Goal: Obtain resource: Download file/media

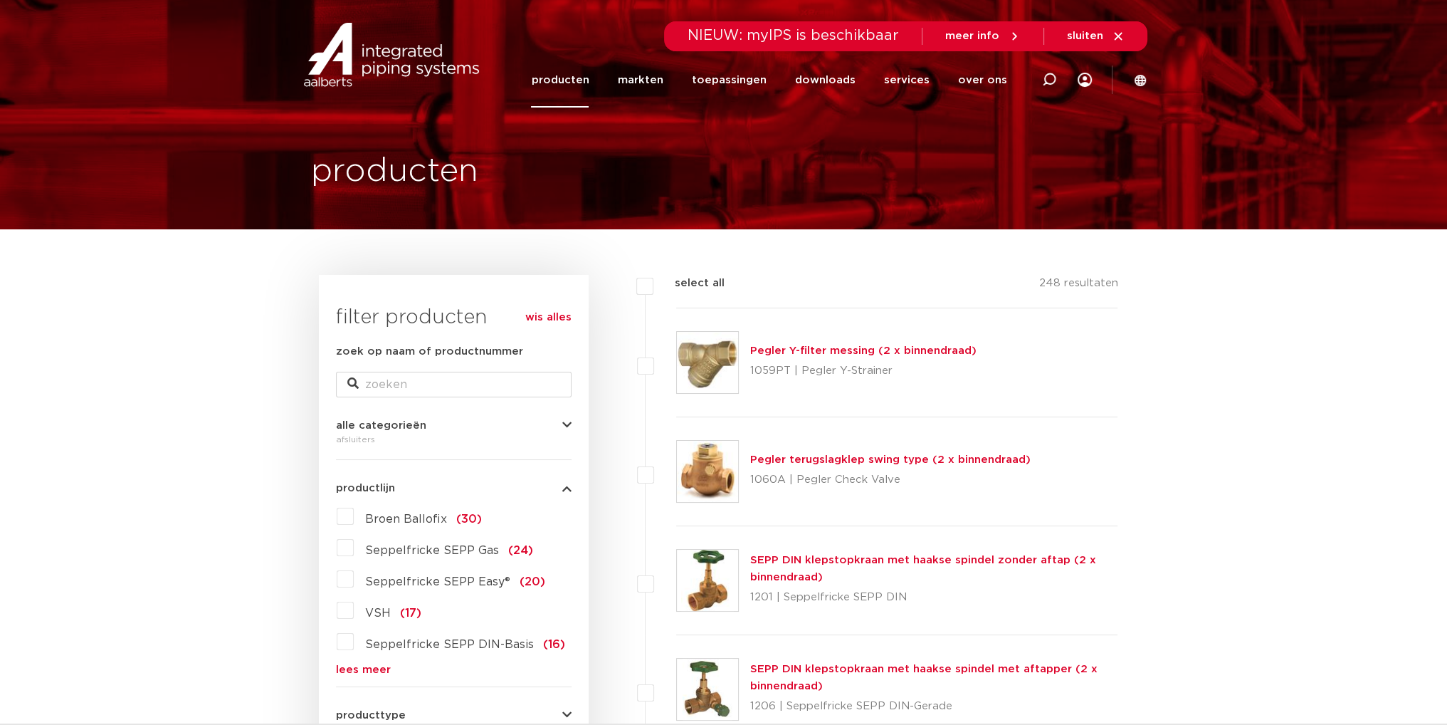
click at [807, 354] on link "Pegler Y-filter messing (2 x binnendraad)" at bounding box center [863, 350] width 226 height 11
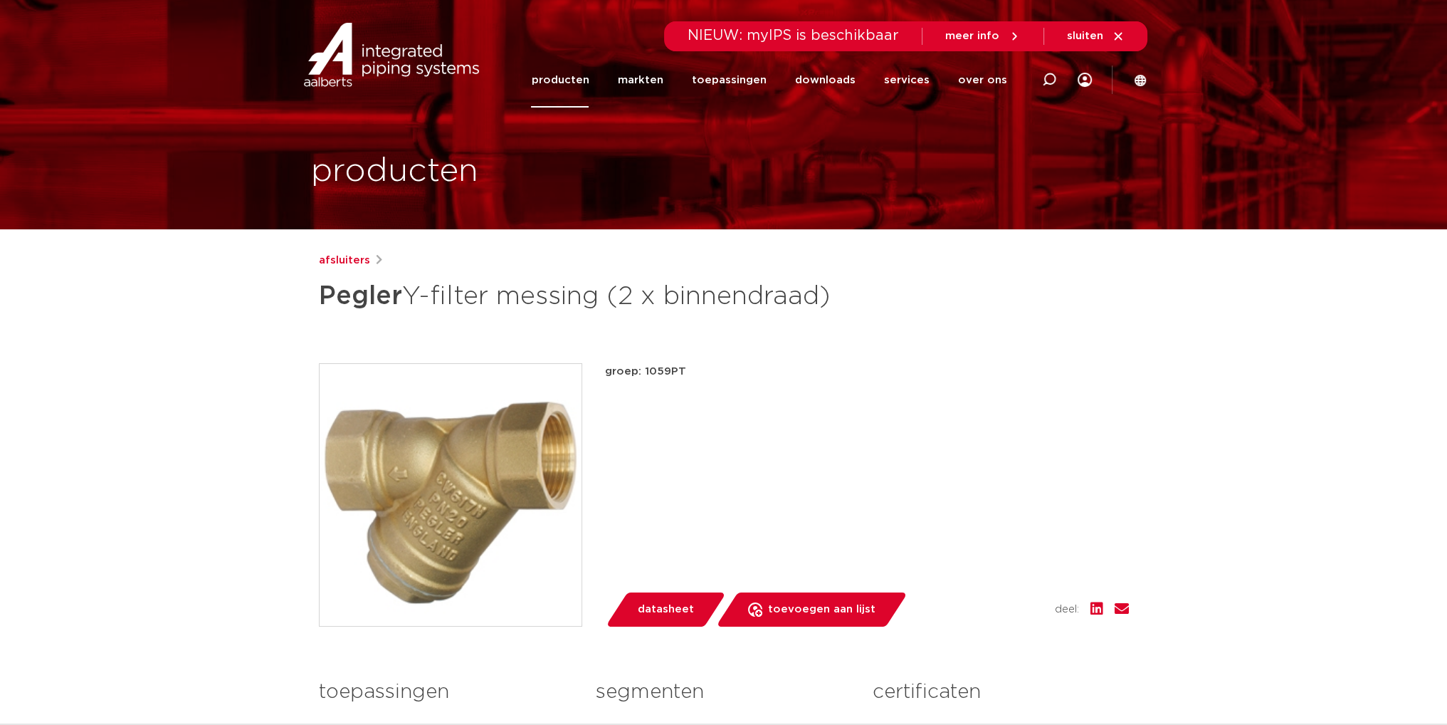
click at [654, 604] on span "datasheet" at bounding box center [666, 609] width 56 height 23
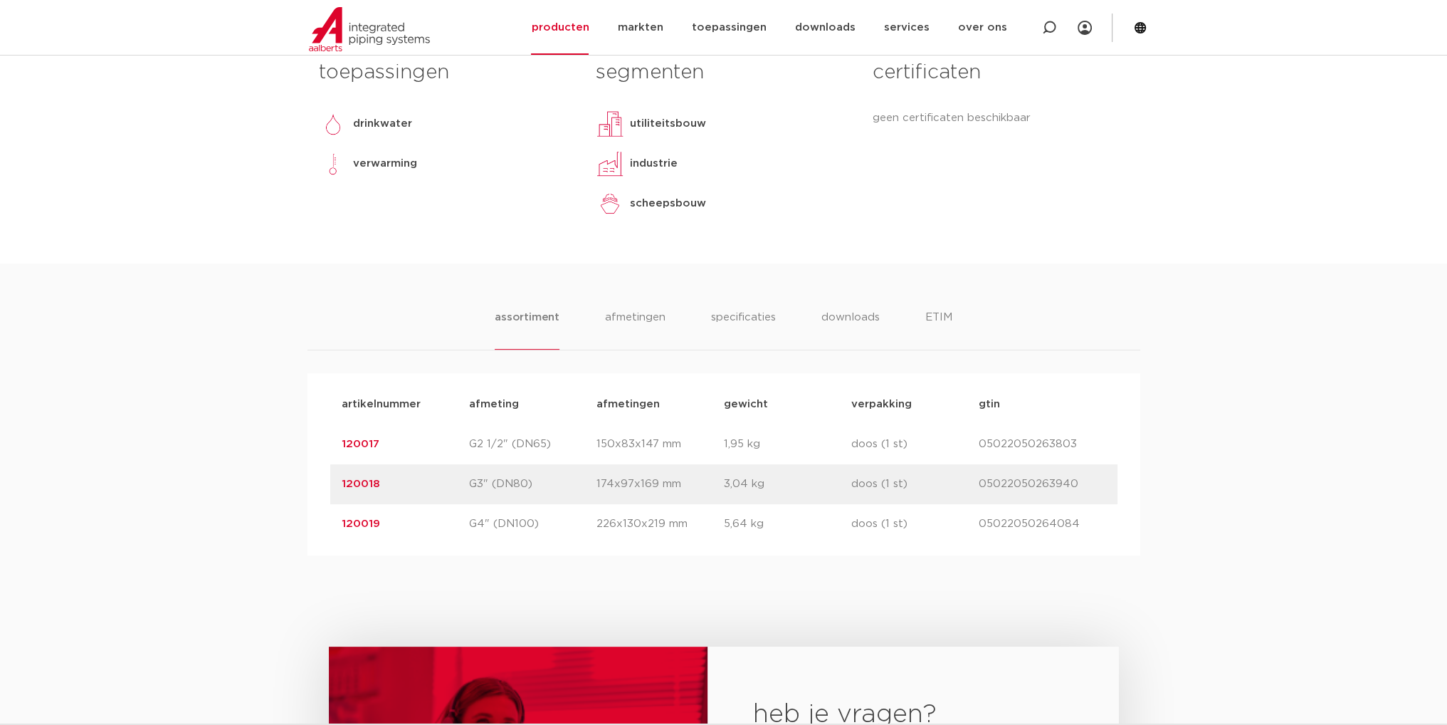
scroll to position [641, 0]
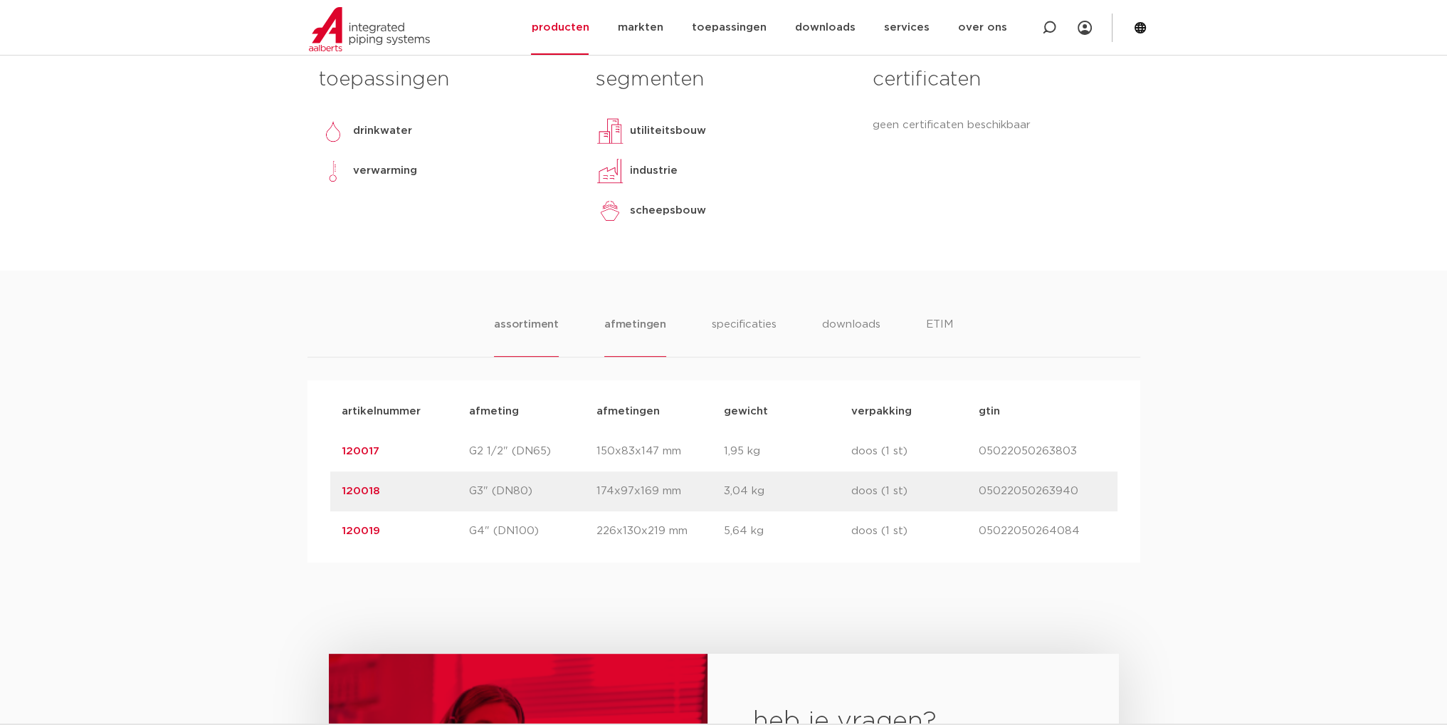
click at [619, 339] on li "afmetingen" at bounding box center [635, 336] width 62 height 41
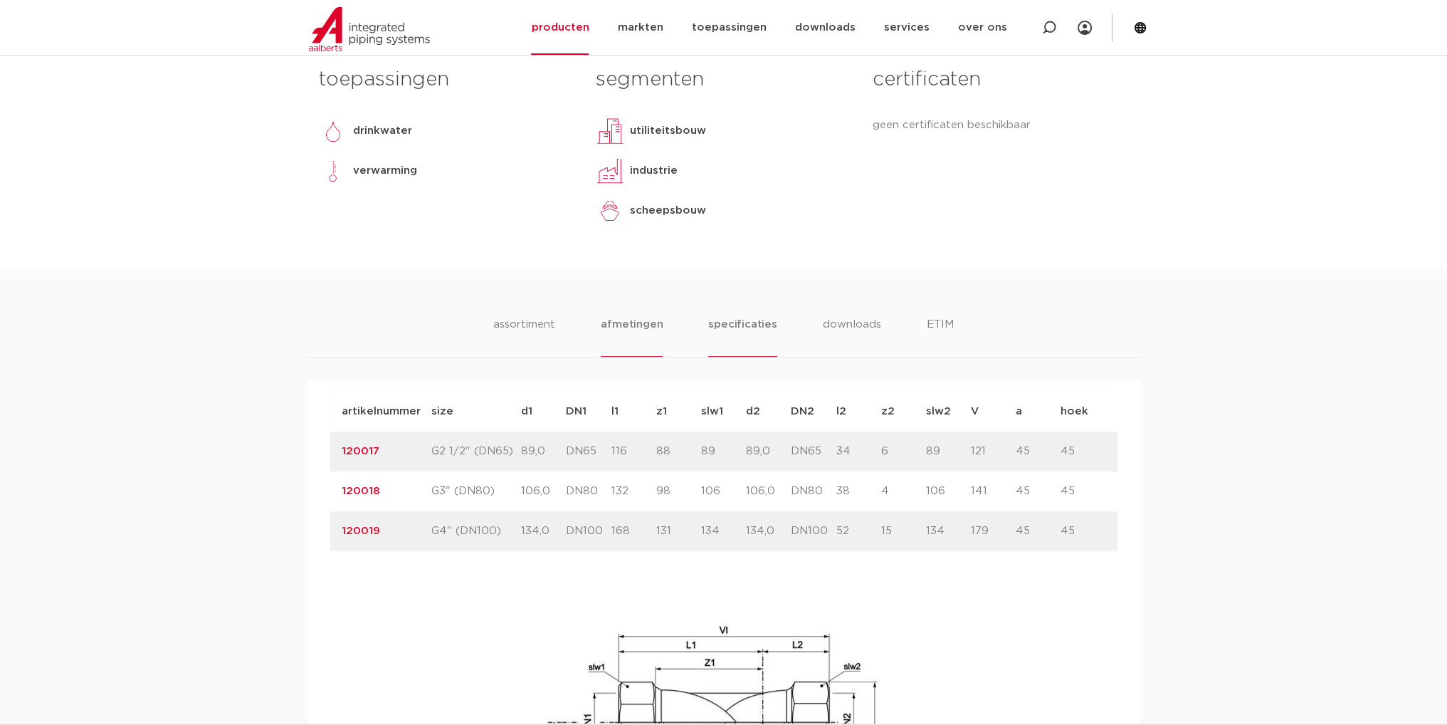
click at [722, 331] on li "specificaties" at bounding box center [742, 336] width 68 height 41
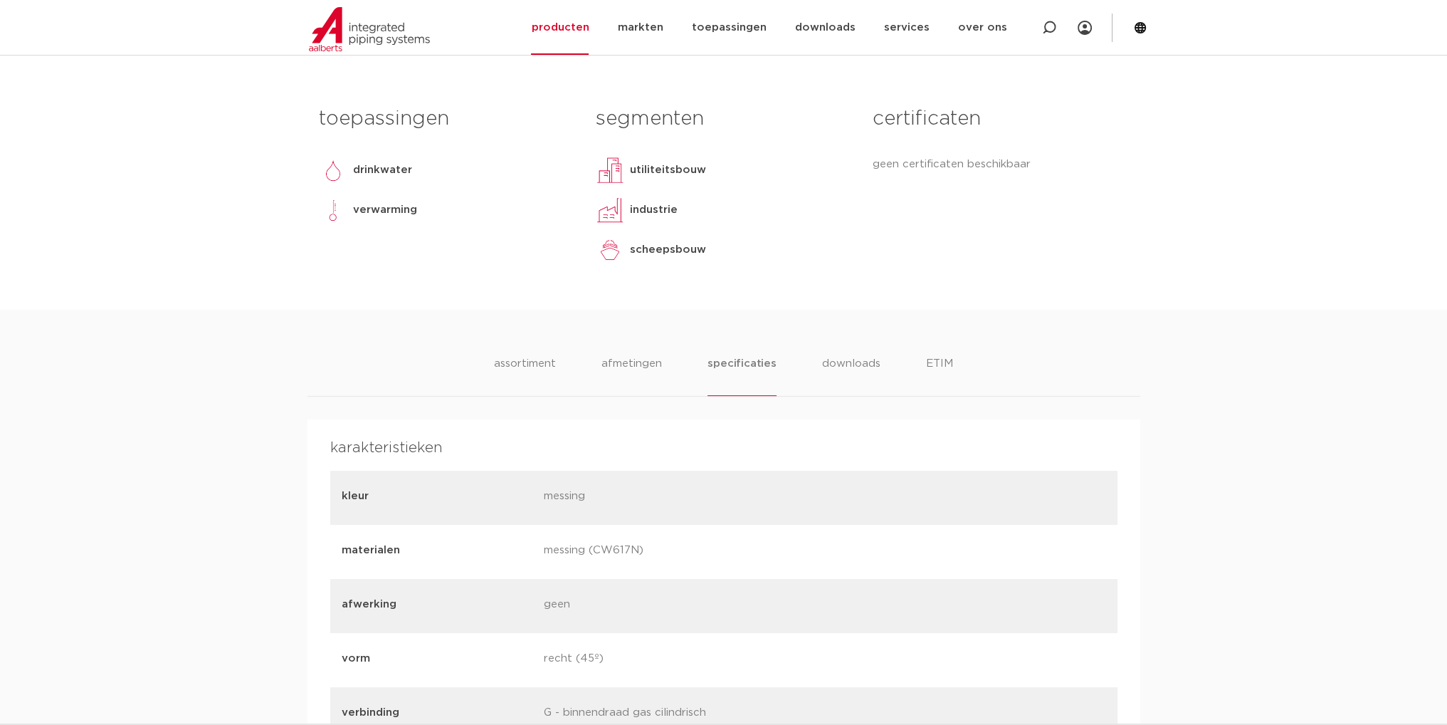
scroll to position [498, 0]
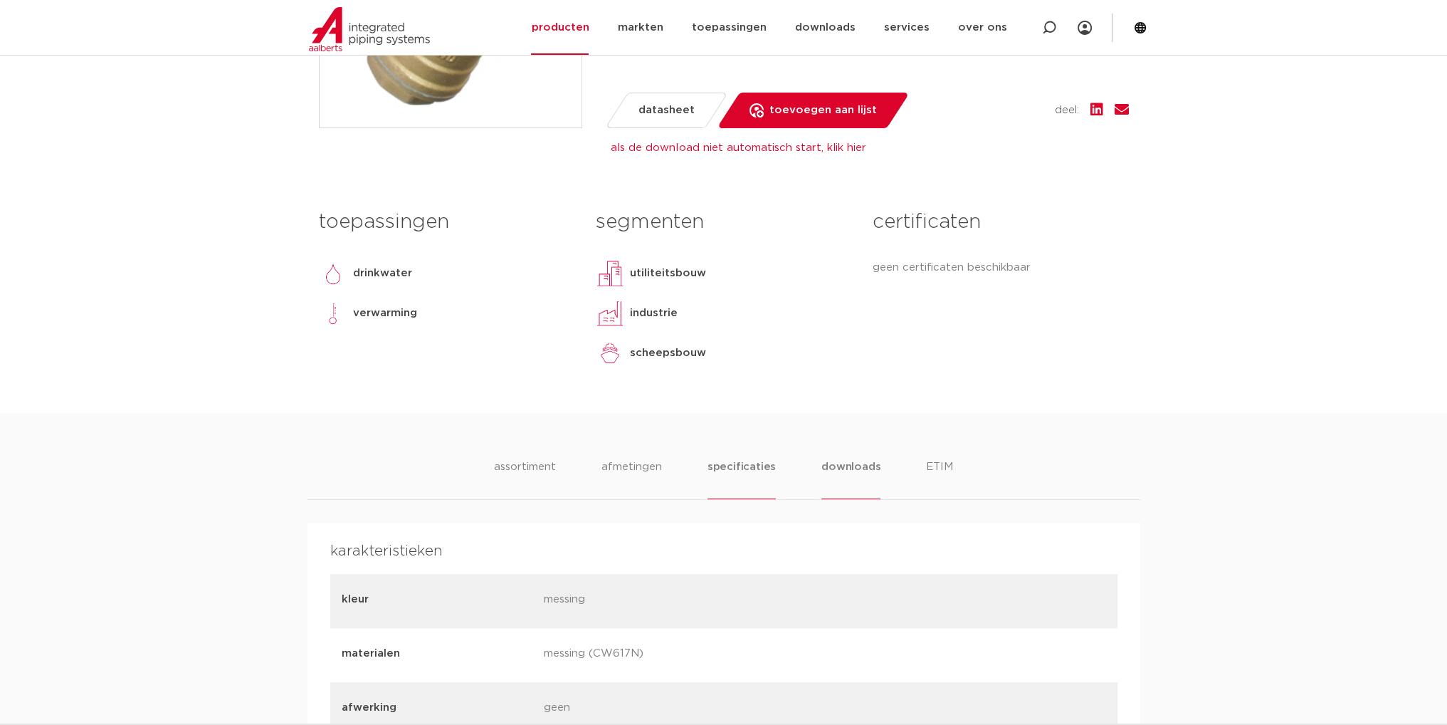
click at [854, 461] on li "downloads" at bounding box center [851, 479] width 59 height 41
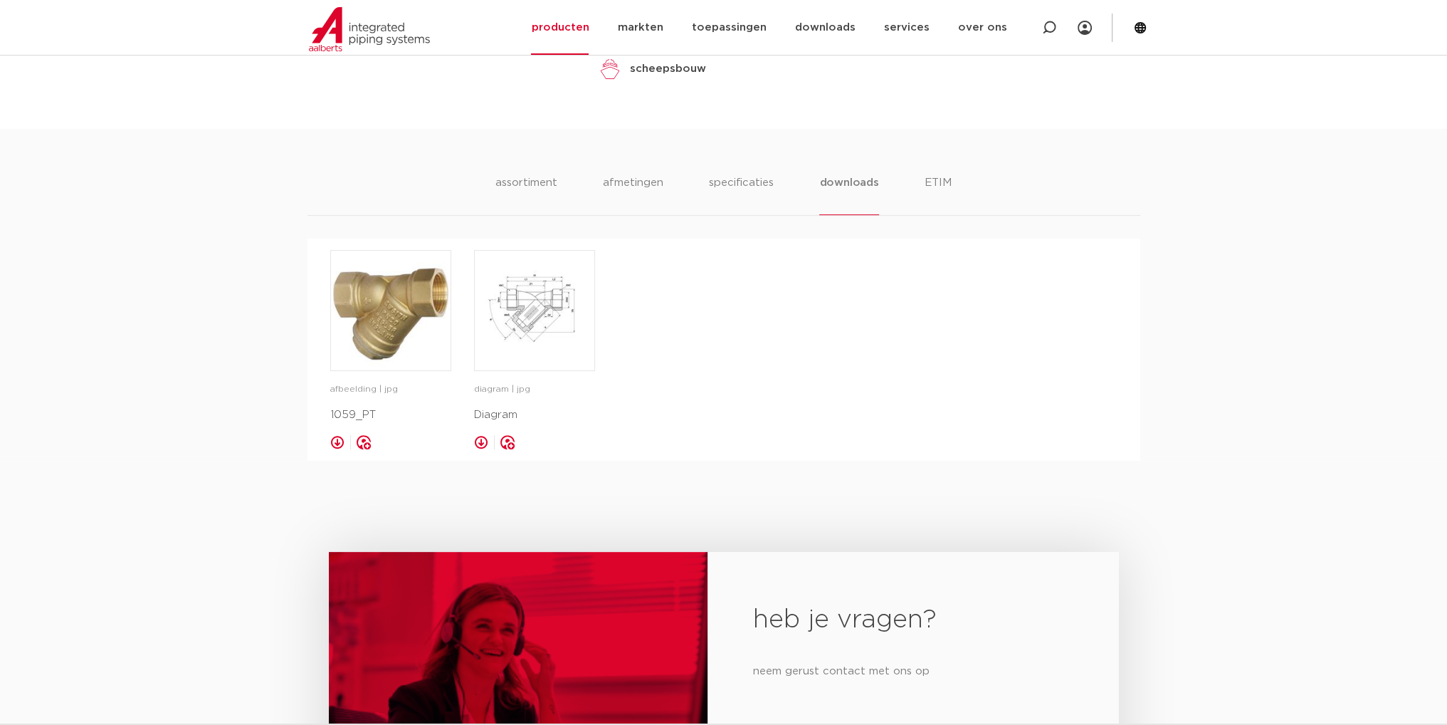
scroll to position [783, 0]
click at [552, 303] on img at bounding box center [535, 310] width 120 height 120
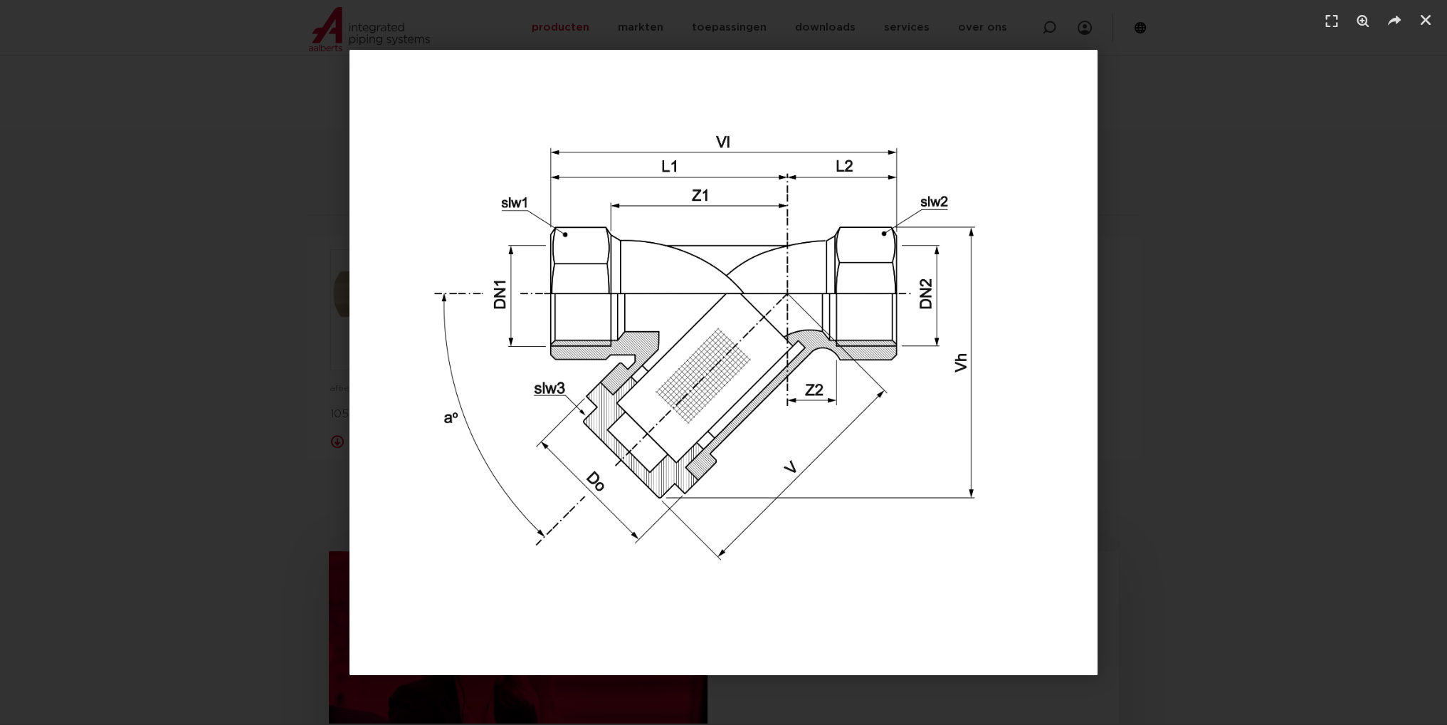
click at [1225, 388] on div "1 / 1" at bounding box center [724, 362] width 1348 height 625
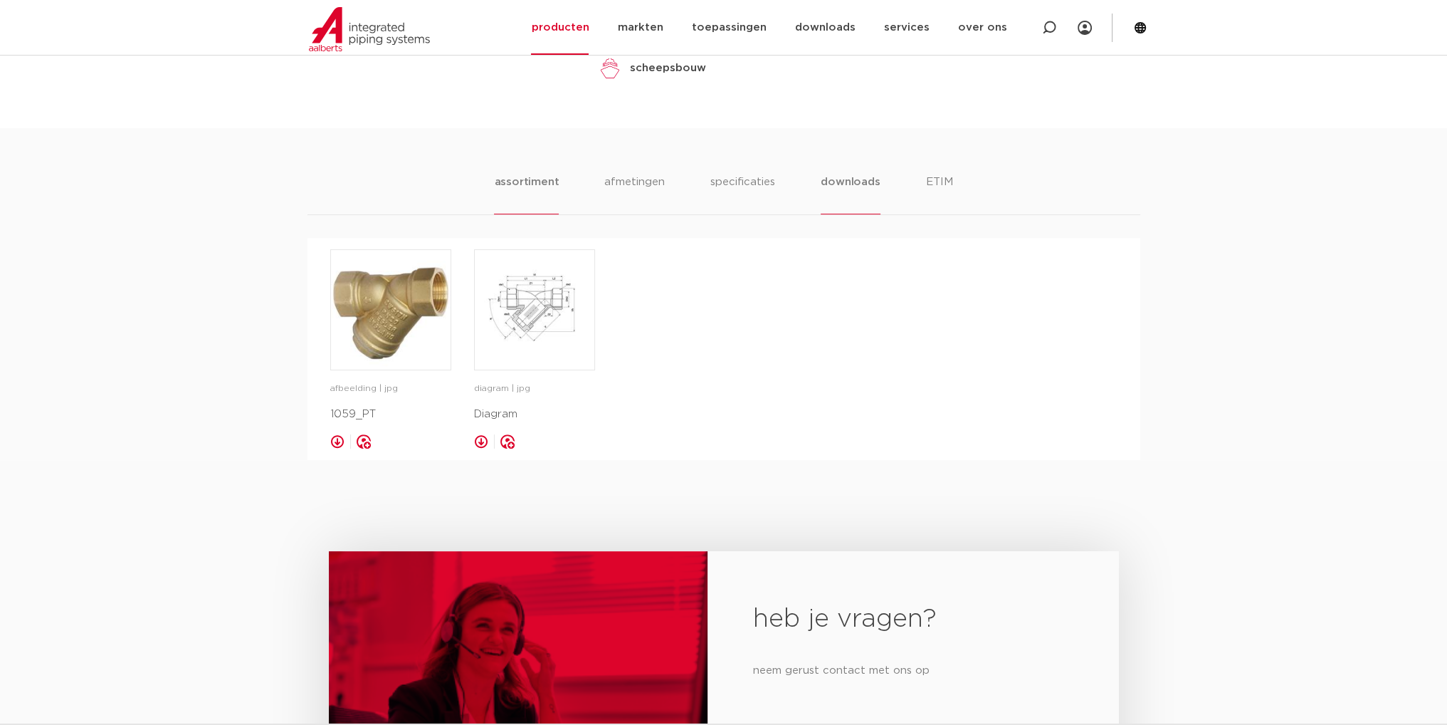
click at [546, 174] on li "assortiment" at bounding box center [526, 194] width 65 height 41
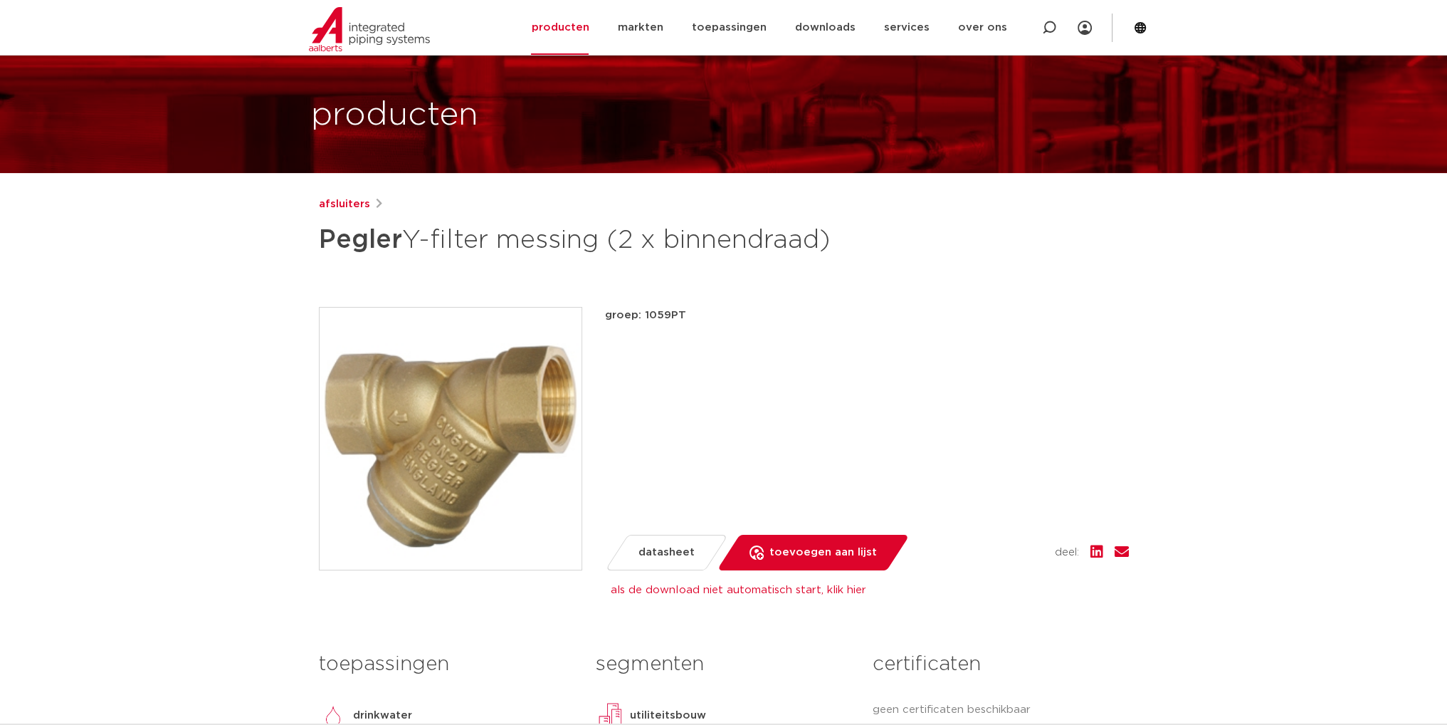
scroll to position [78, 0]
